Goal: Navigation & Orientation: Find specific page/section

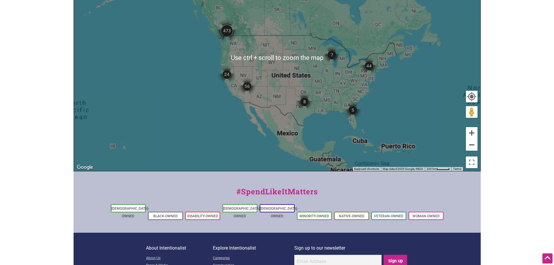
scroll to position [87, 0]
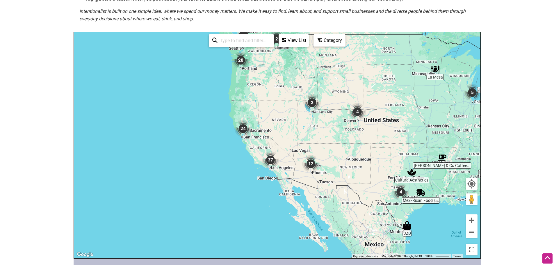
drag, startPoint x: 122, startPoint y: 140, endPoint x: 245, endPoint y: 124, distance: 123.9
click at [246, 125] on div "To navigate, press the arrow keys." at bounding box center [277, 145] width 406 height 226
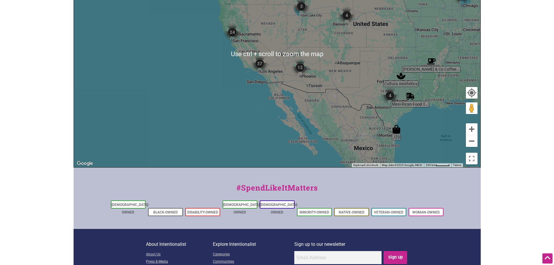
scroll to position [219, 0]
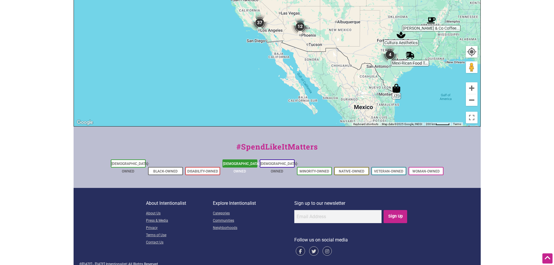
click at [244, 163] on link "[DEMOGRAPHIC_DATA]-Owned" at bounding box center [242, 168] width 38 height 12
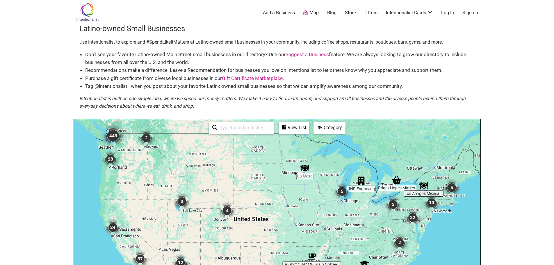
scroll to position [58, 0]
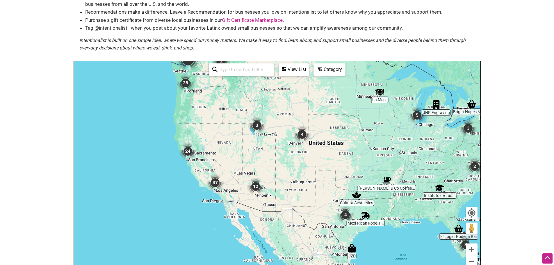
drag, startPoint x: 141, startPoint y: 179, endPoint x: 220, endPoint y: 161, distance: 80.5
click at [219, 161] on div "To navigate, press the arrow keys." at bounding box center [277, 174] width 406 height 226
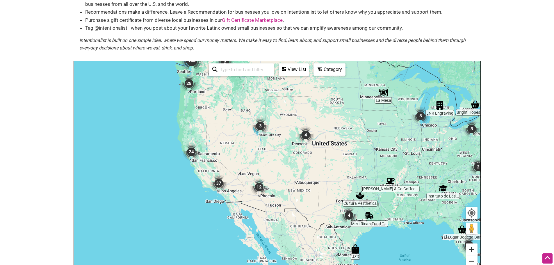
click at [475, 249] on button "Zoom in" at bounding box center [472, 249] width 12 height 12
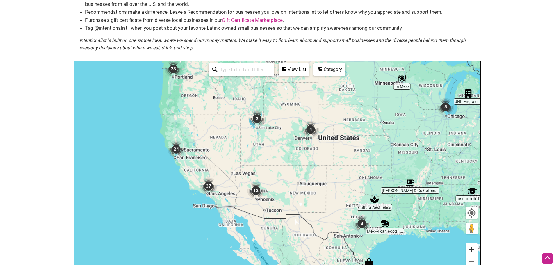
click at [475, 249] on button "Zoom in" at bounding box center [472, 249] width 12 height 12
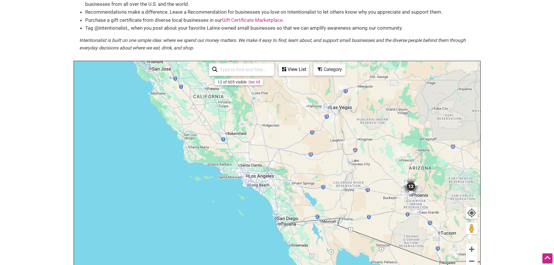
drag, startPoint x: 122, startPoint y: 174, endPoint x: 330, endPoint y: 110, distance: 217.5
click at [330, 110] on div "To navigate, press the arrow keys." at bounding box center [277, 174] width 406 height 226
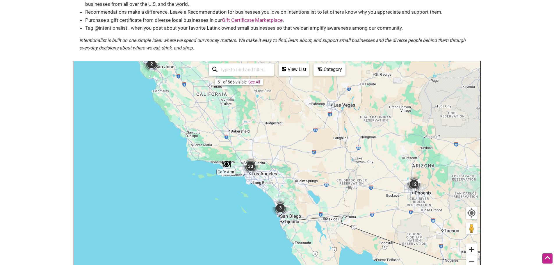
click at [470, 252] on button "Zoom in" at bounding box center [472, 249] width 12 height 12
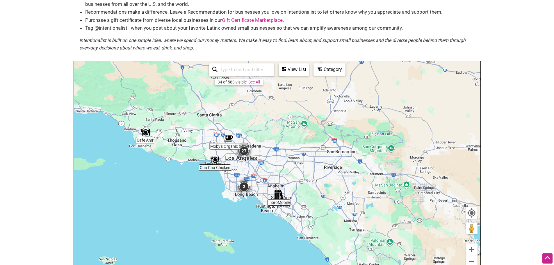
drag, startPoint x: 185, startPoint y: 153, endPoint x: 255, endPoint y: 139, distance: 70.5
click at [255, 139] on div "To navigate, press the arrow keys." at bounding box center [277, 174] width 406 height 226
click at [473, 250] on button "Zoom in" at bounding box center [472, 249] width 12 height 12
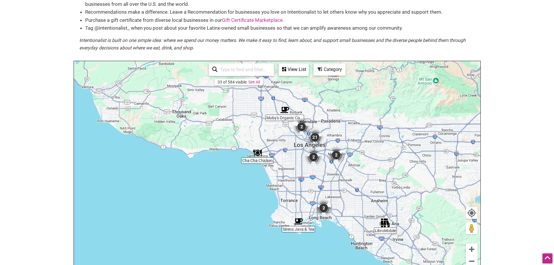
drag, startPoint x: 190, startPoint y: 154, endPoint x: 292, endPoint y: 157, distance: 101.2
click at [292, 157] on div "To navigate, press the arrow keys." at bounding box center [277, 174] width 406 height 226
click at [471, 252] on button "Zoom in" at bounding box center [472, 249] width 12 height 12
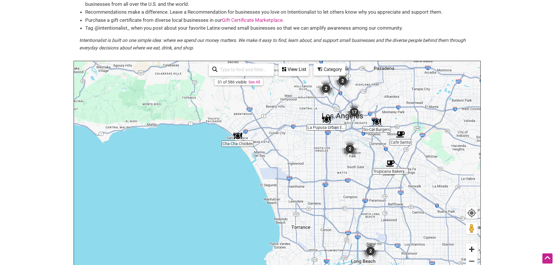
click at [471, 252] on button "Zoom in" at bounding box center [472, 249] width 12 height 12
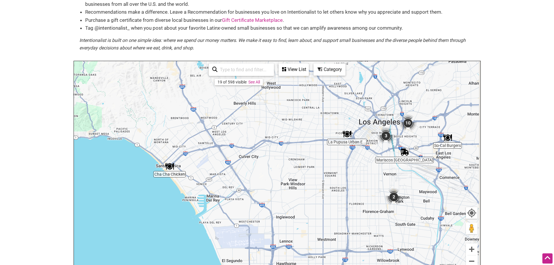
drag, startPoint x: 295, startPoint y: 125, endPoint x: 216, endPoint y: 185, distance: 99.4
click at [245, 190] on div "To navigate, press the arrow keys." at bounding box center [277, 174] width 406 height 226
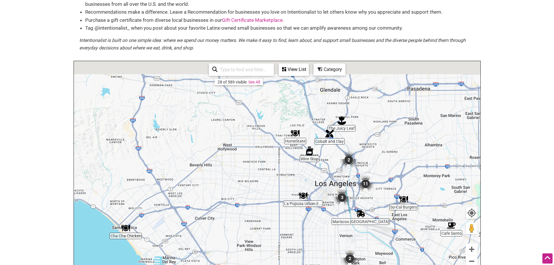
drag, startPoint x: 295, startPoint y: 129, endPoint x: 329, endPoint y: 198, distance: 77.4
click at [329, 198] on div "To navigate, press the arrow keys." at bounding box center [277, 174] width 406 height 226
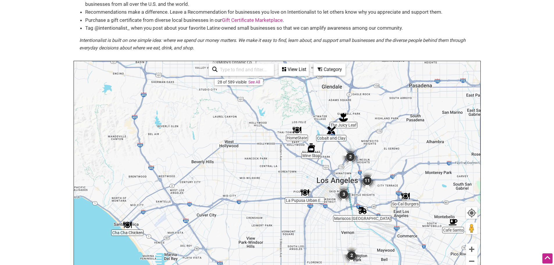
drag, startPoint x: 279, startPoint y: 166, endPoint x: 273, endPoint y: 148, distance: 18.6
click at [273, 148] on div "To navigate, press the arrow keys." at bounding box center [277, 174] width 406 height 226
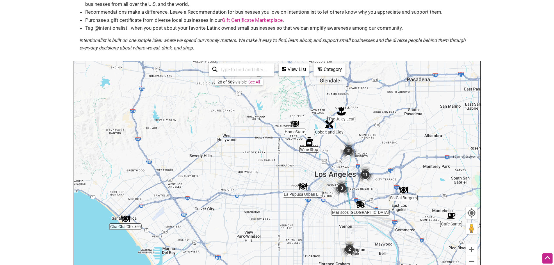
click at [290, 70] on div "View List" at bounding box center [293, 69] width 29 height 11
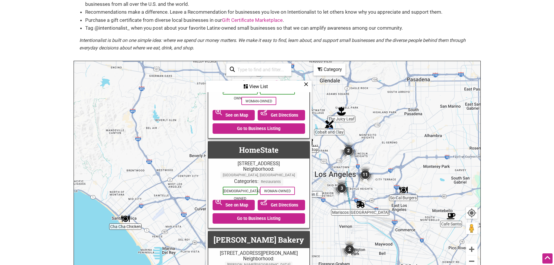
scroll to position [930, 0]
